Goal: Task Accomplishment & Management: Use online tool/utility

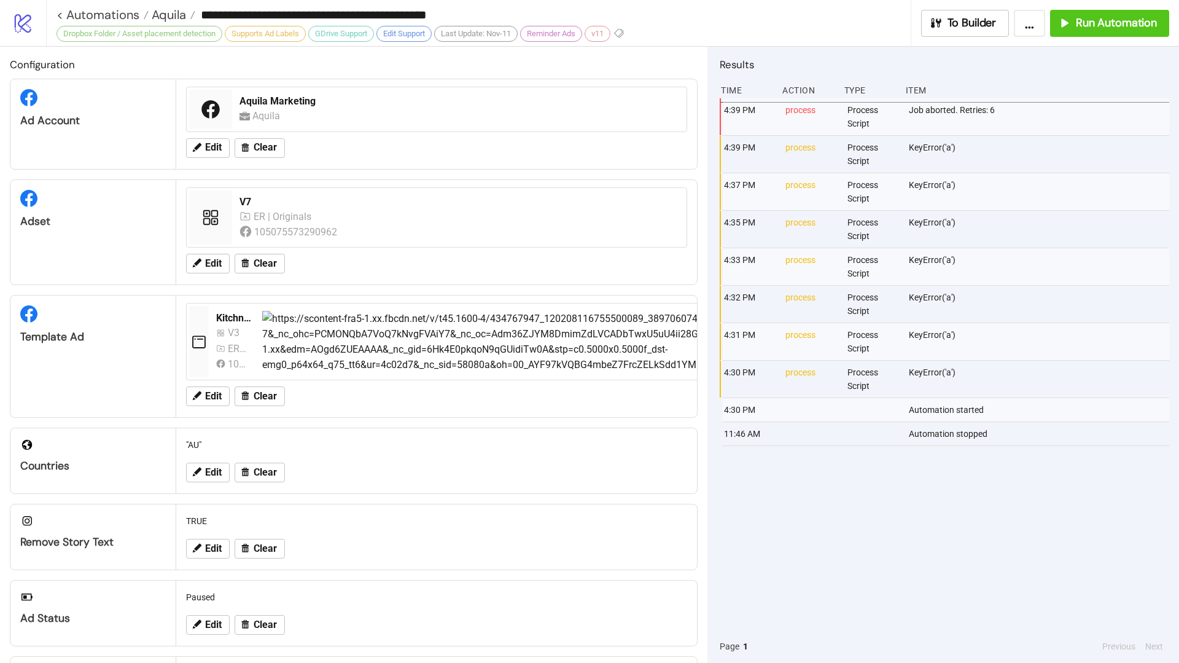
click at [18, 17] on icon "logo/logo-mobile" at bounding box center [22, 22] width 21 height 21
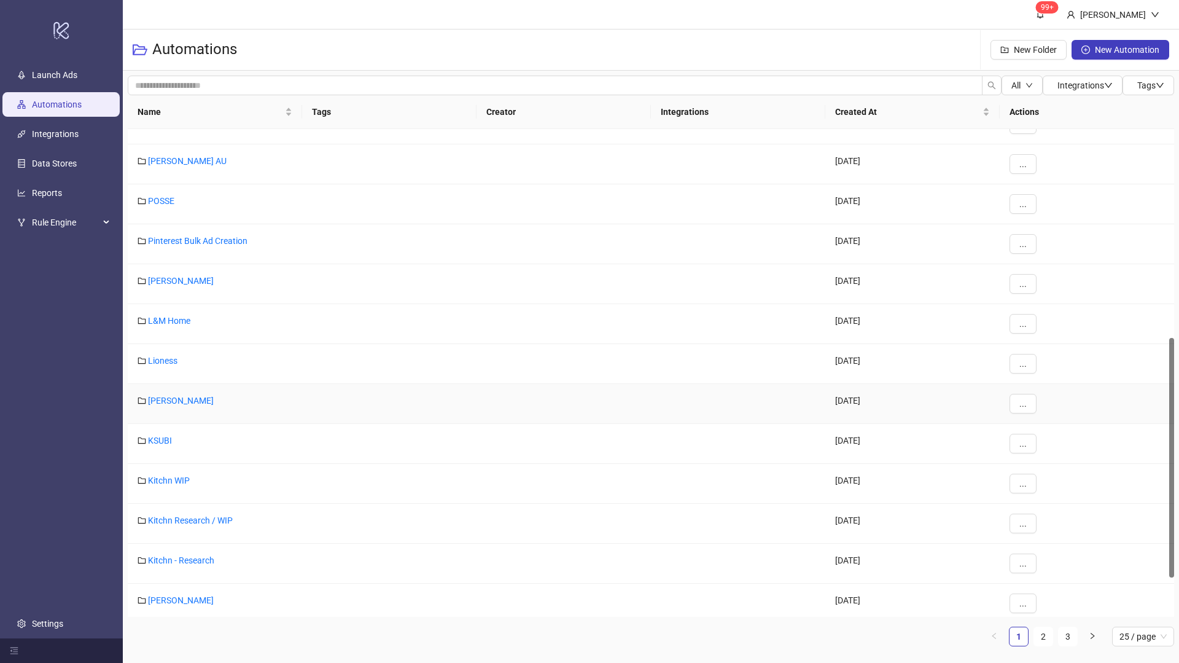
scroll to position [510, 0]
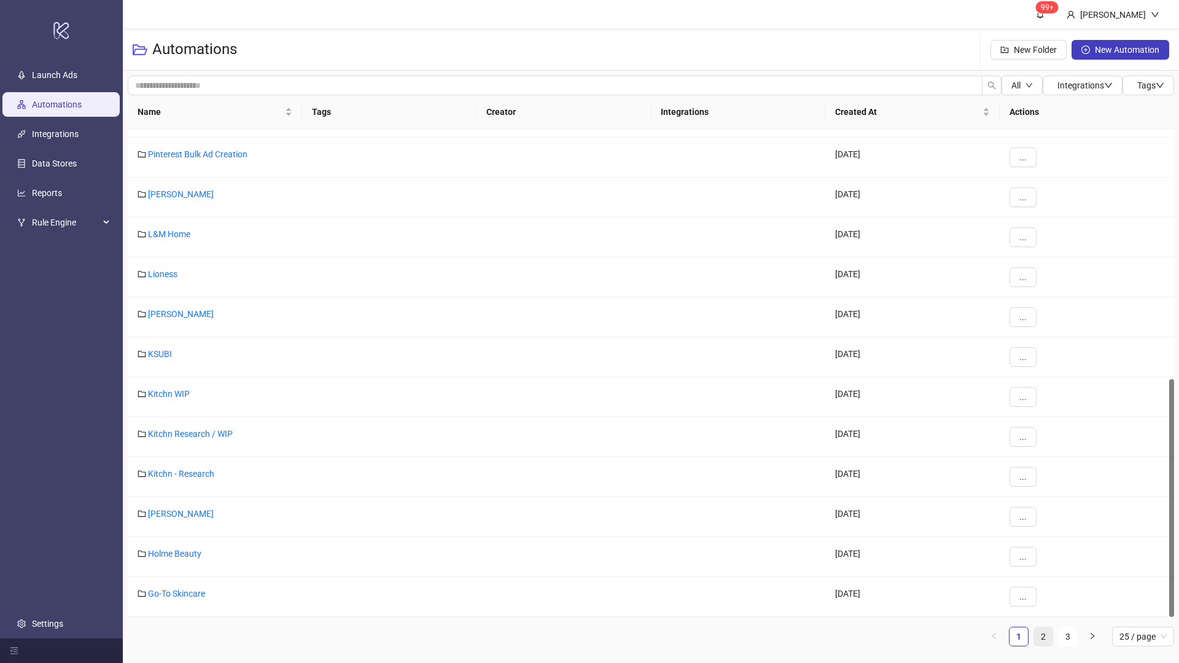
click at [1046, 634] on link "2" at bounding box center [1043, 636] width 18 height 18
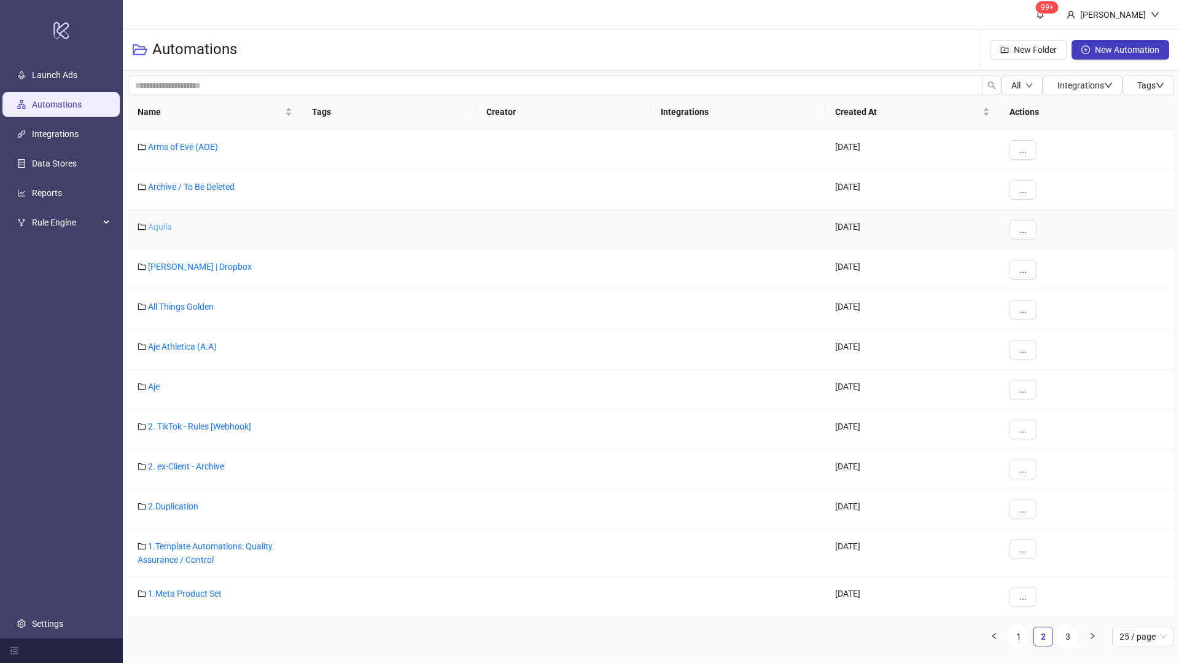
click at [157, 223] on link "Aquila" at bounding box center [160, 227] width 24 height 10
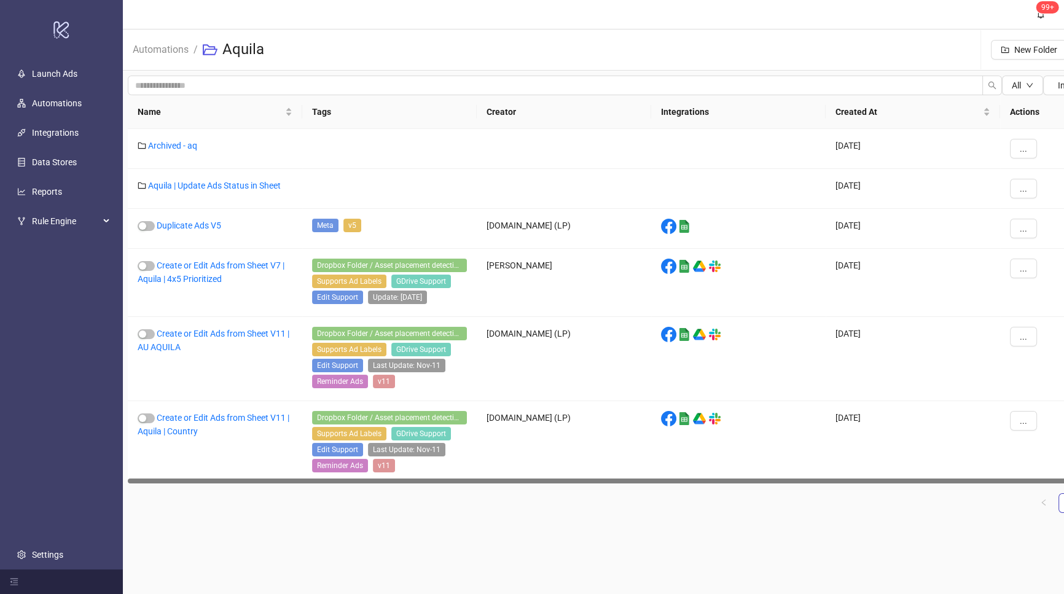
click at [270, 541] on main "99+ [PERSON_NAME] Automations / Aquila New Folder New Automation All Integratio…" at bounding box center [651, 297] width 1056 height 594
click at [224, 333] on link "Create or Edit Ads from Sheet V11 | AU AQUILA" at bounding box center [214, 340] width 152 height 23
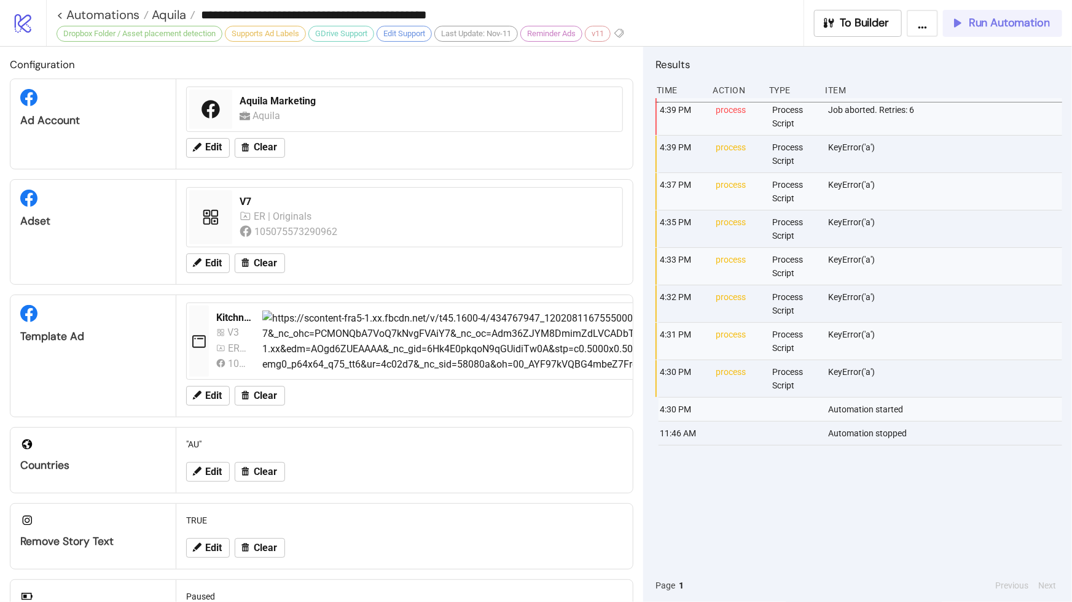
click at [999, 25] on span "Run Automation" at bounding box center [1008, 23] width 81 height 14
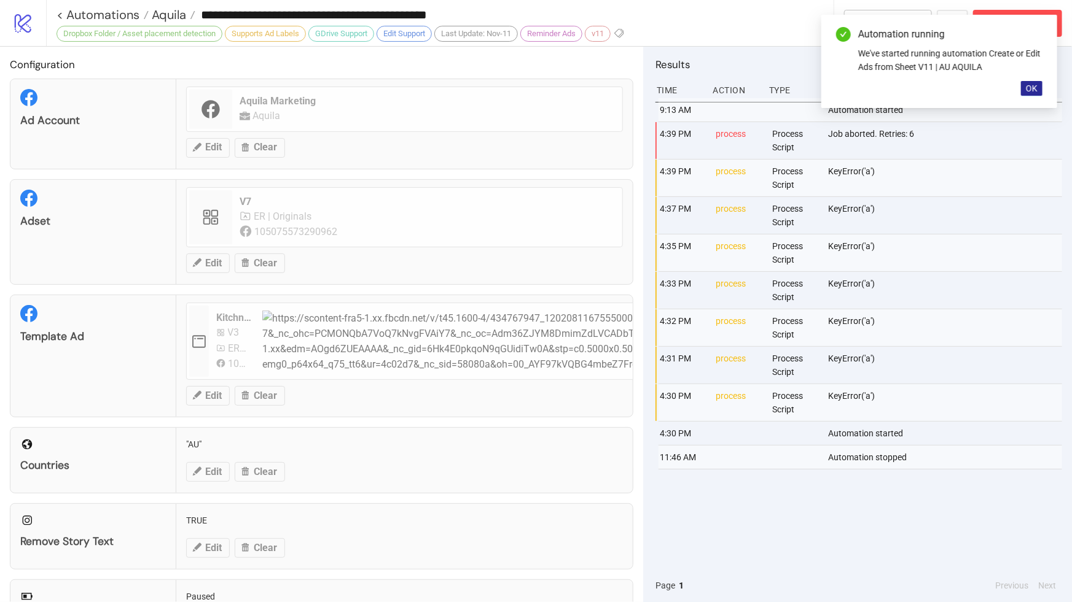
click at [1037, 87] on button "OK" at bounding box center [1031, 88] width 21 height 15
